Goal: Use online tool/utility: Utilize a website feature to perform a specific function

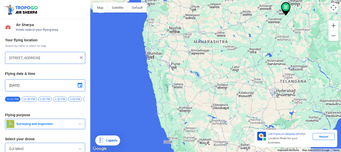
drag, startPoint x: 142, startPoint y: 90, endPoint x: 208, endPoint y: 52, distance: 76.0
click at [208, 52] on div "To navigate, press the arrow keys." at bounding box center [215, 76] width 251 height 152
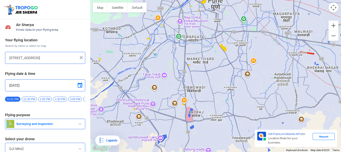
drag, startPoint x: 175, startPoint y: 103, endPoint x: 214, endPoint y: 57, distance: 60.1
click at [214, 57] on div "To navigate, press the arrow keys." at bounding box center [215, 76] width 251 height 152
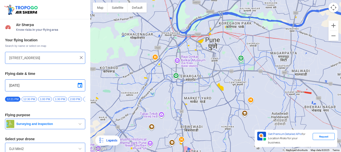
drag, startPoint x: 214, startPoint y: 62, endPoint x: 211, endPoint y: 103, distance: 40.7
click at [211, 103] on div "To navigate, press the arrow keys." at bounding box center [215, 76] width 251 height 152
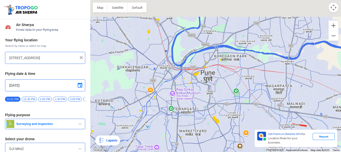
drag, startPoint x: 239, startPoint y: 42, endPoint x: 233, endPoint y: 79, distance: 37.0
click at [233, 79] on div "To navigate, press the arrow keys." at bounding box center [215, 76] width 251 height 152
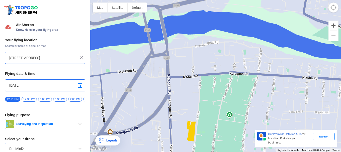
drag, startPoint x: 177, startPoint y: 63, endPoint x: 234, endPoint y: 141, distance: 97.0
click at [234, 141] on div "To navigate, press the arrow keys." at bounding box center [215, 76] width 251 height 152
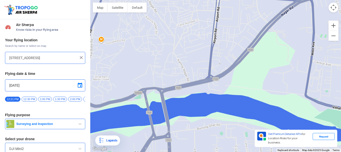
drag, startPoint x: 206, startPoint y: 80, endPoint x: 190, endPoint y: 135, distance: 57.3
click at [190, 135] on div "To navigate, press the arrow keys." at bounding box center [215, 76] width 251 height 152
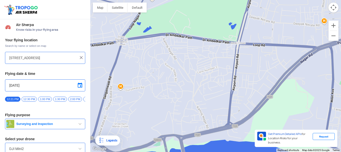
drag, startPoint x: 185, startPoint y: 53, endPoint x: 205, endPoint y: 99, distance: 50.1
click at [205, 99] on div "To navigate, press the arrow keys." at bounding box center [215, 76] width 251 height 152
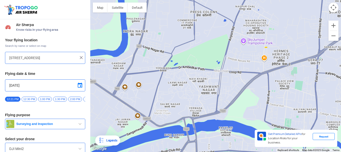
click at [208, 93] on div "To navigate, press the arrow keys." at bounding box center [215, 76] width 251 height 152
type input "[GEOGRAPHIC_DATA], [GEOGRAPHIC_DATA], [GEOGRAPHIC_DATA], [GEOGRAPHIC_DATA], [GE…"
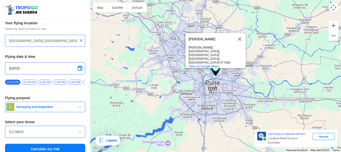
scroll to position [24, 0]
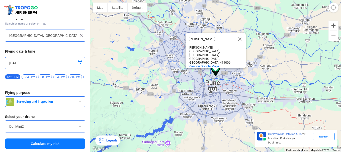
click at [78, 102] on span "button" at bounding box center [80, 102] width 6 height 6
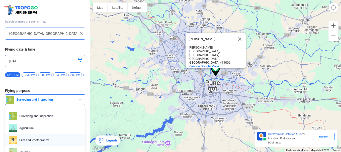
click at [46, 140] on span "Film and Photography" at bounding box center [49, 140] width 64 height 8
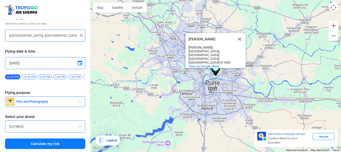
click at [79, 127] on span at bounding box center [80, 127] width 6 height 6
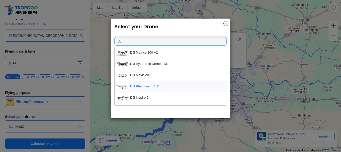
type input "DJI"
click at [161, 87] on li "DJI Phantom 4 RTK" at bounding box center [171, 86] width 112 height 11
type input "DJI Phantom 4 RTK"
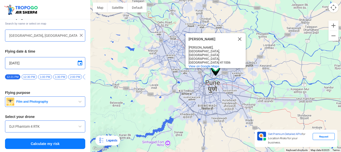
click at [48, 145] on button "Calculate my risk" at bounding box center [45, 144] width 80 height 11
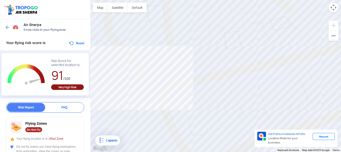
click at [131, 95] on div "To navigate, press the arrow keys. [PERSON_NAME] [PERSON_NAME][GEOGRAPHIC_DATA]…" at bounding box center [215, 76] width 251 height 152
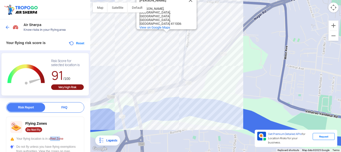
drag, startPoint x: 52, startPoint y: 138, endPoint x: 62, endPoint y: 138, distance: 9.8
click at [62, 138] on span "Red Zone" at bounding box center [56, 139] width 13 height 4
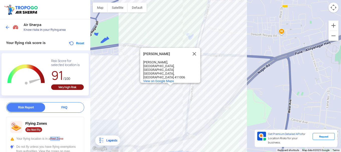
drag, startPoint x: 255, startPoint y: 82, endPoint x: 256, endPoint y: 86, distance: 4.6
click at [256, 86] on div "To navigate, press the arrow keys. [PERSON_NAME] [PERSON_NAME][GEOGRAPHIC_DATA]…" at bounding box center [215, 76] width 251 height 152
